Goal: Transaction & Acquisition: Purchase product/service

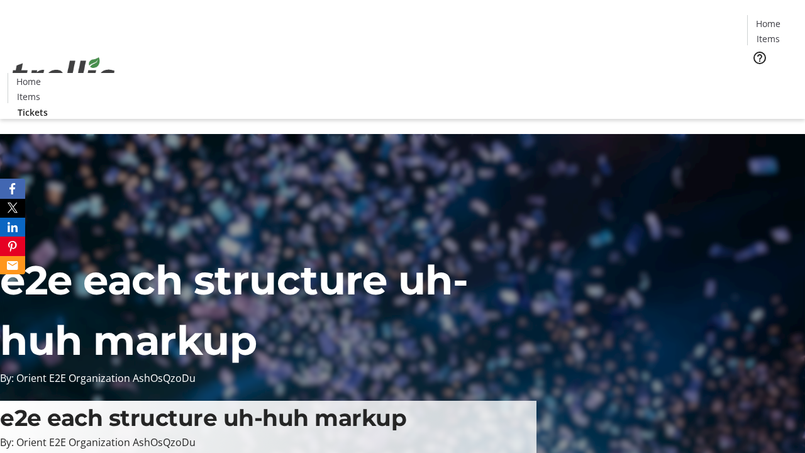
click at [757, 73] on span "Tickets" at bounding box center [772, 79] width 30 height 13
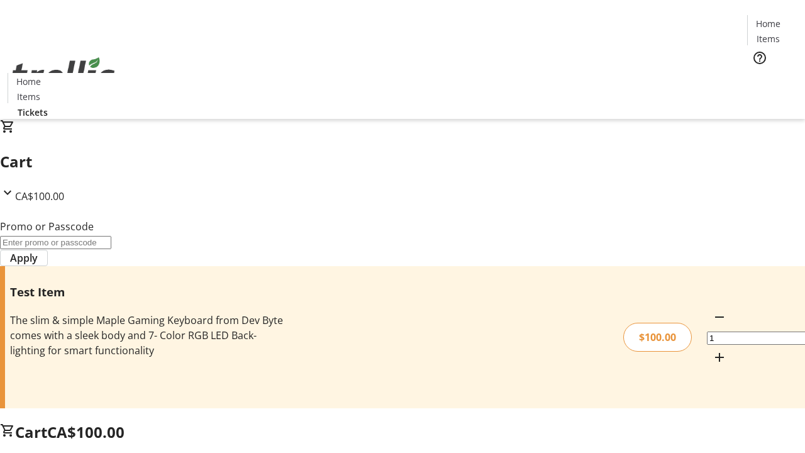
type input "PERCENT"
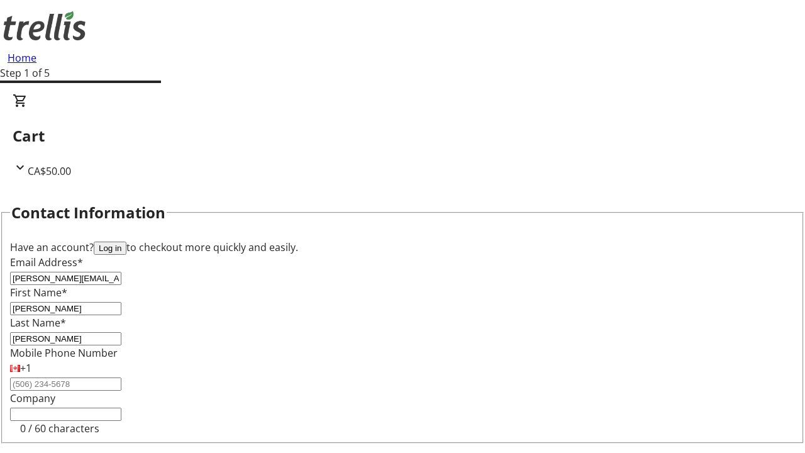
type input "[PERSON_NAME]"
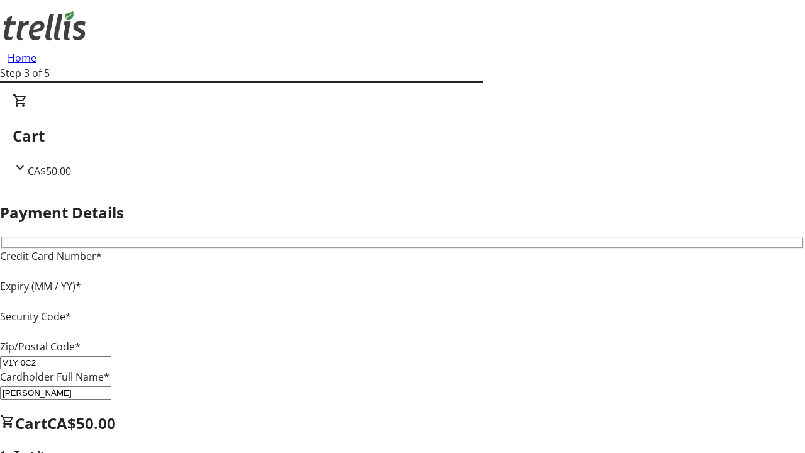
type input "V1Y 0C2"
